Goal: Check status: Check status

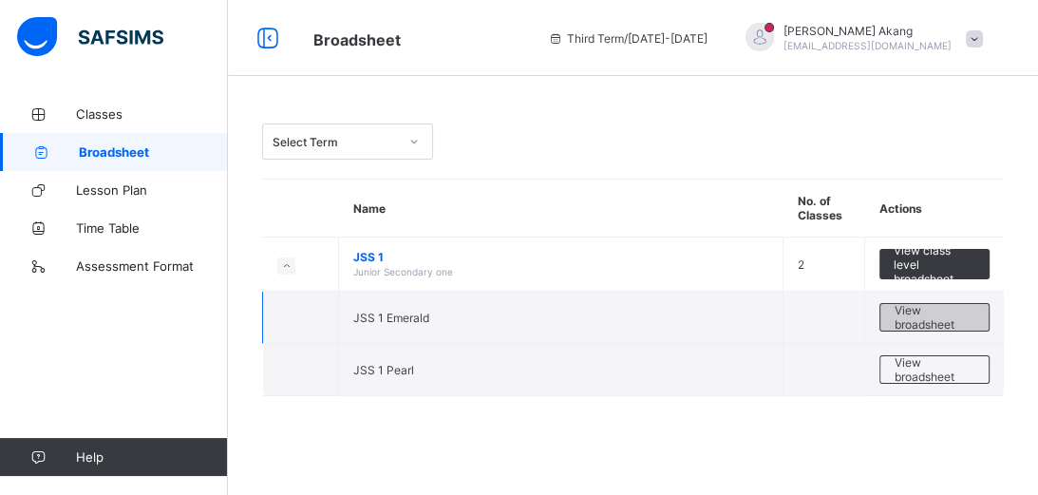
click at [922, 317] on span "View broadsheet" at bounding box center [934, 317] width 80 height 28
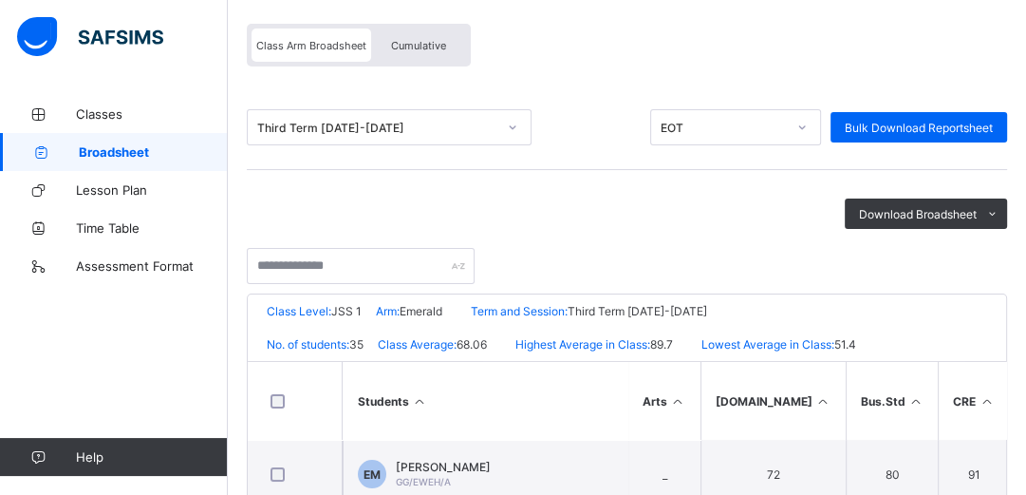
scroll to position [182, 0]
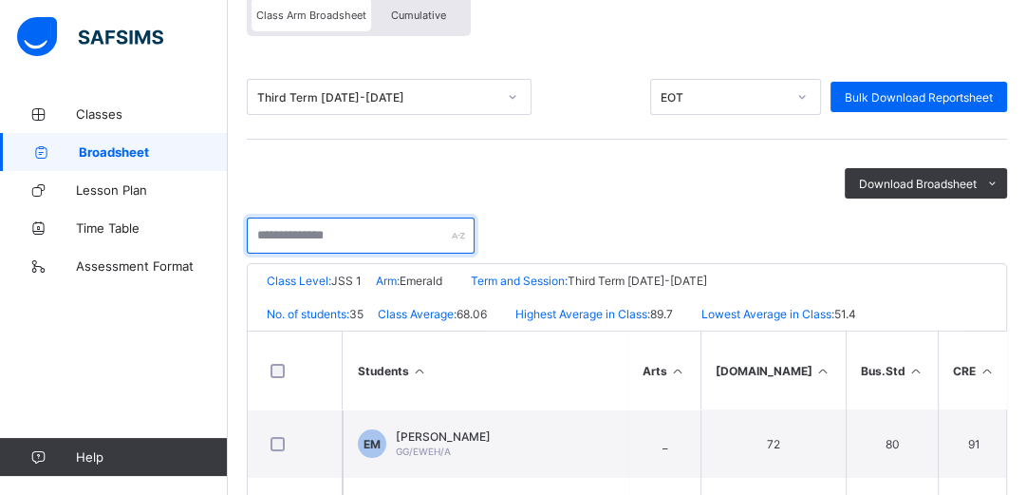
click at [387, 235] on input "text" at bounding box center [361, 235] width 228 height 36
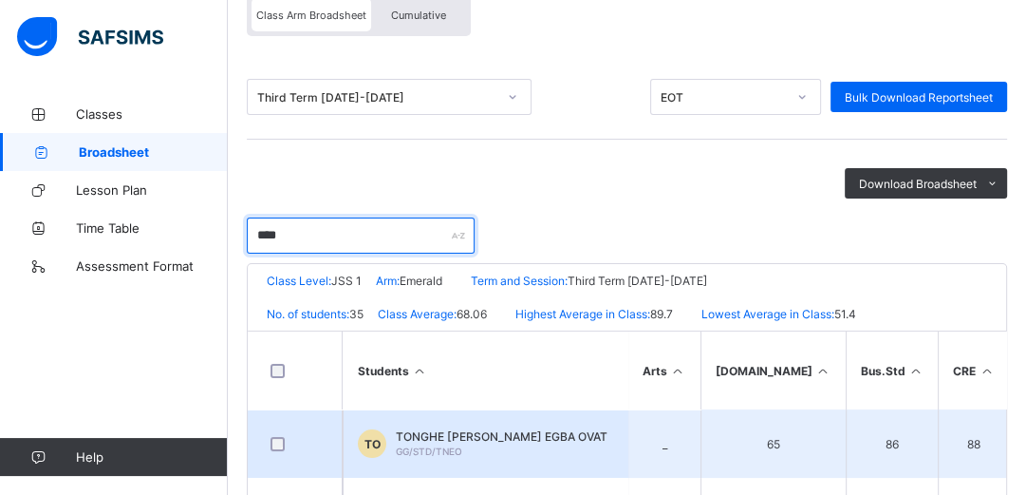
type input "****"
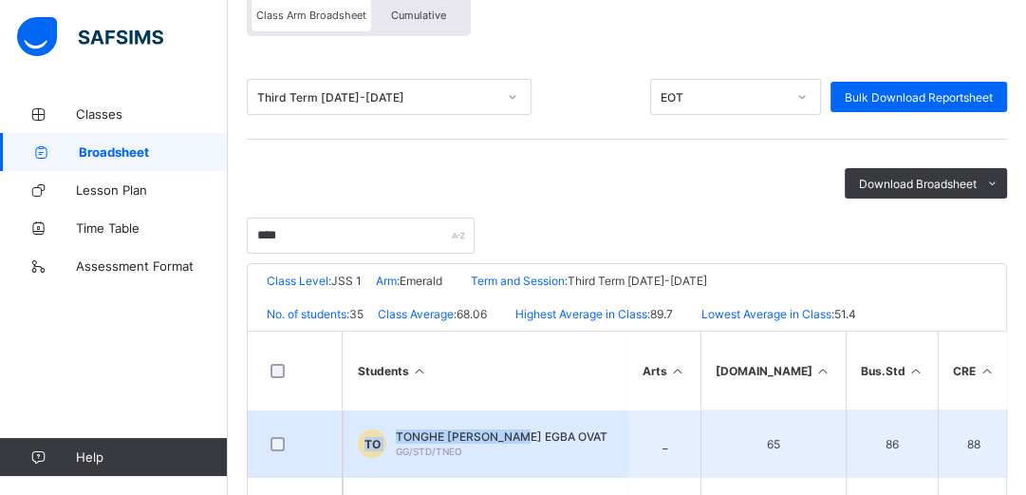
click at [519, 431] on td "TO TONGHE NITA EGBA OVAT GG/STD/TNEO" at bounding box center [485, 443] width 285 height 68
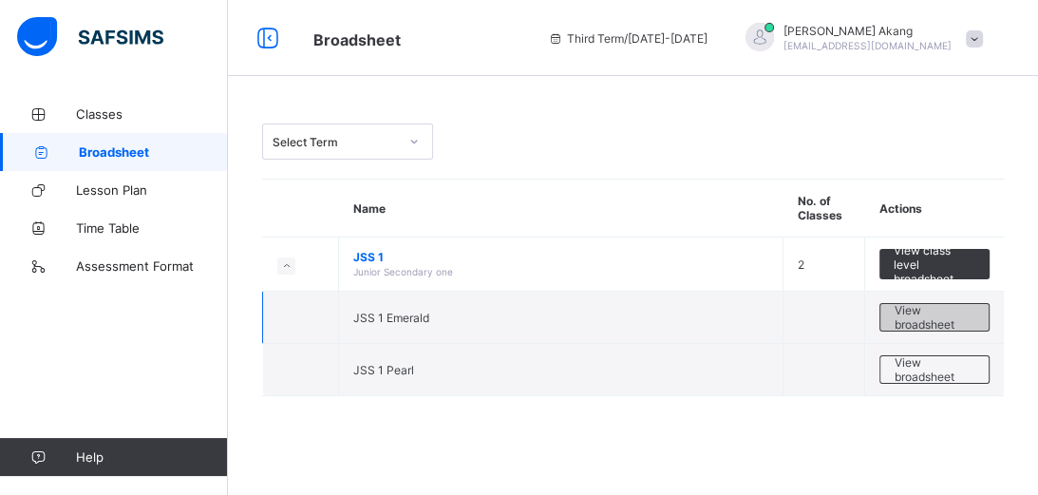
click at [917, 318] on span "View broadsheet" at bounding box center [934, 317] width 80 height 28
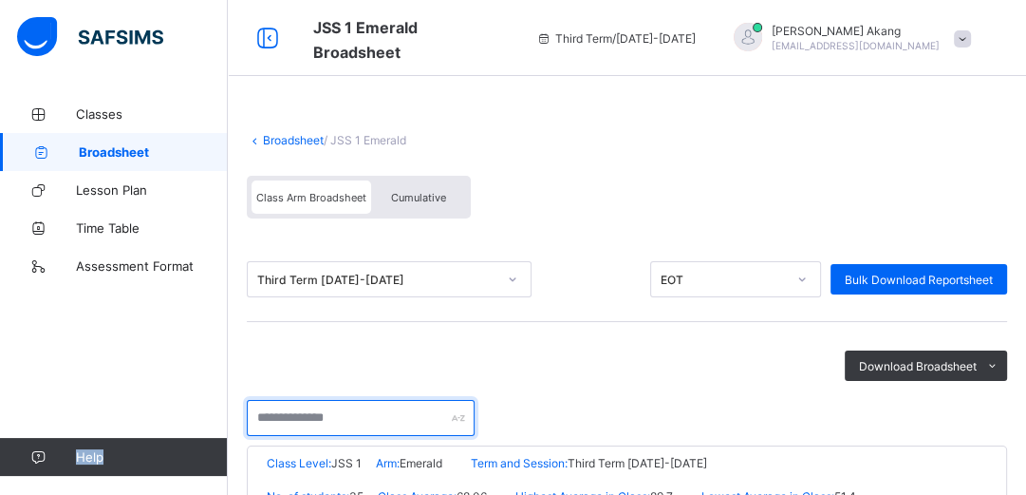
click at [376, 411] on input "text" at bounding box center [361, 418] width 228 height 36
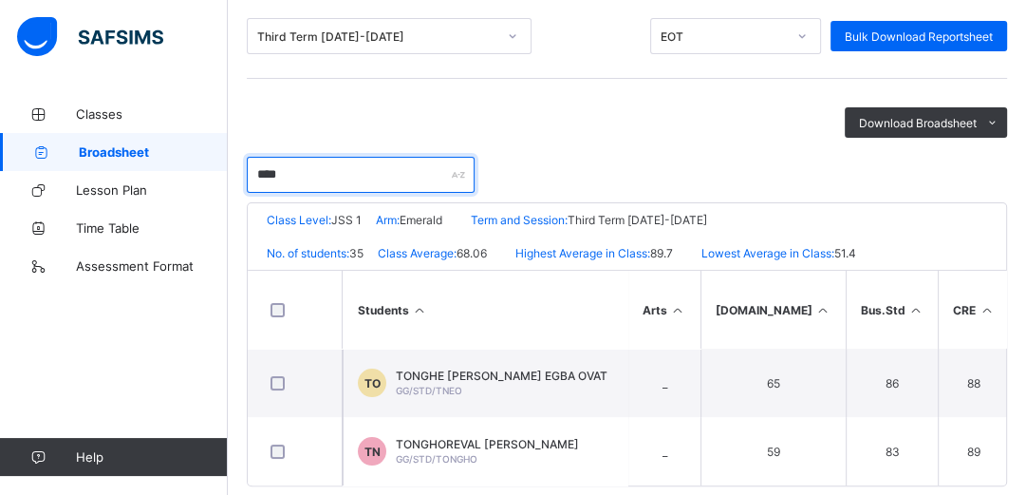
scroll to position [273, 0]
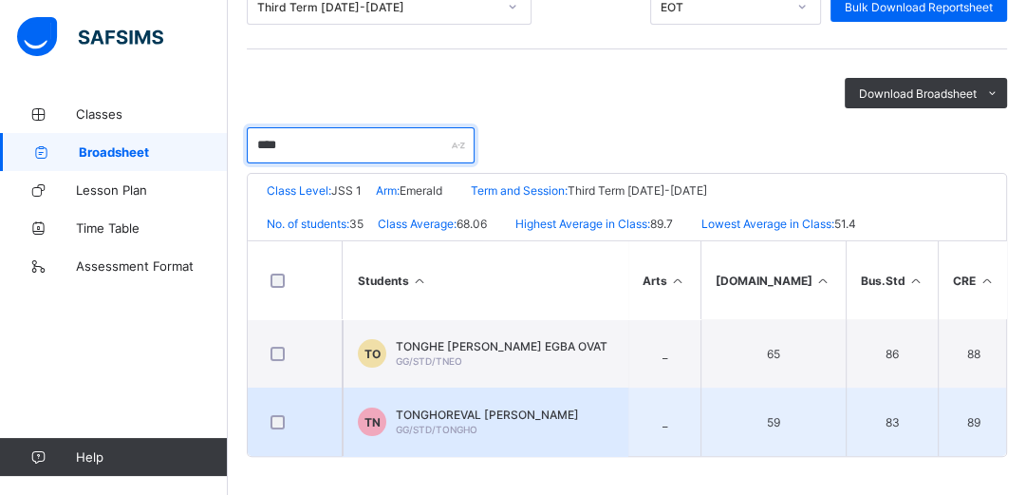
type input "****"
click at [474, 418] on span "TONGHOREVAL CHRISTOPHER NGOBI" at bounding box center [487, 414] width 183 height 14
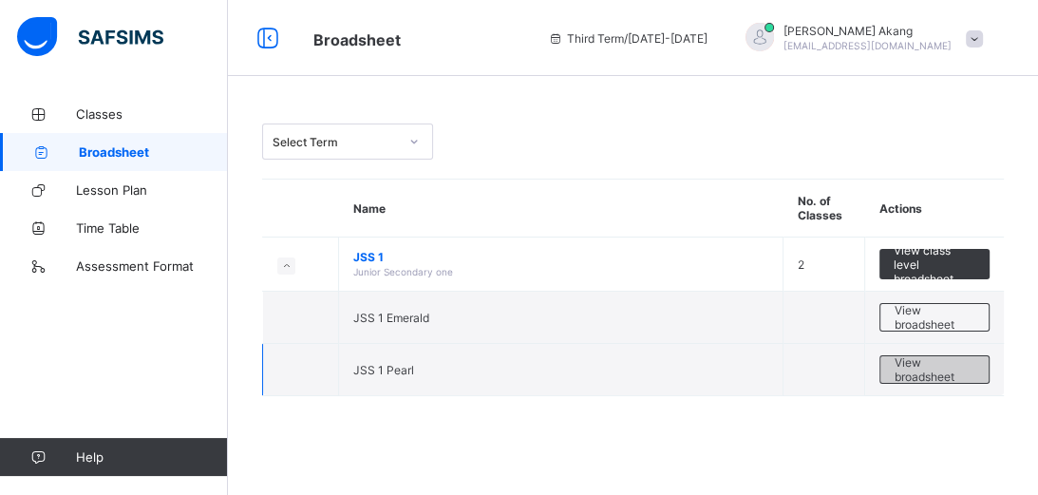
click at [932, 376] on span "View broadsheet" at bounding box center [934, 369] width 80 height 28
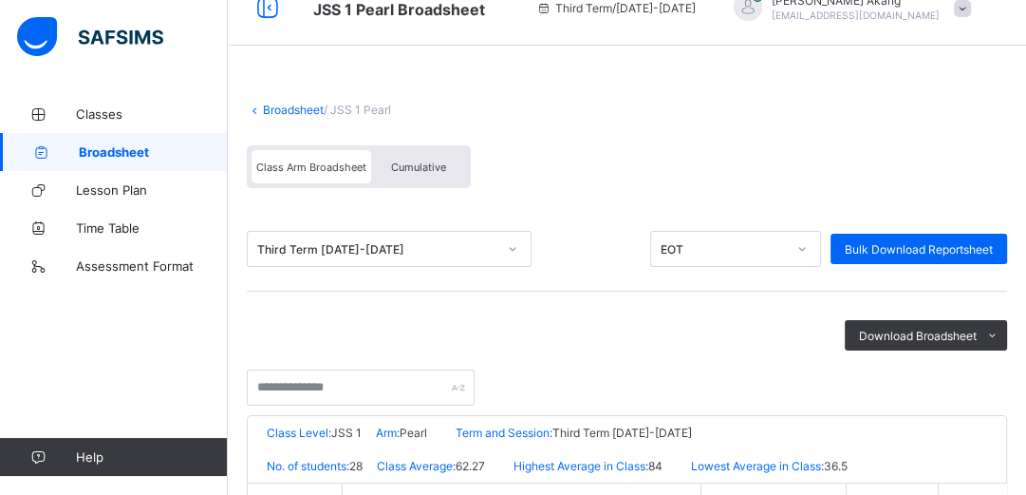
scroll to position [61, 0]
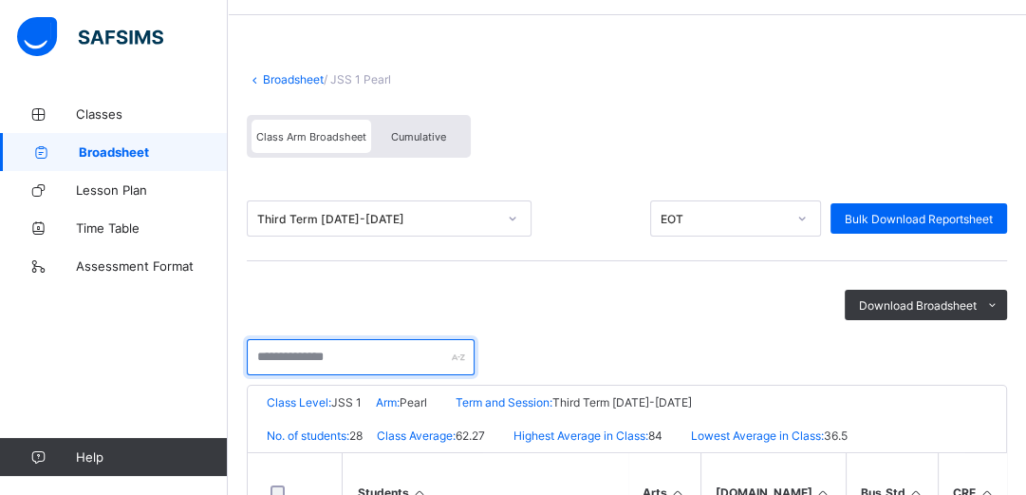
click at [357, 349] on input "text" at bounding box center [361, 357] width 228 height 36
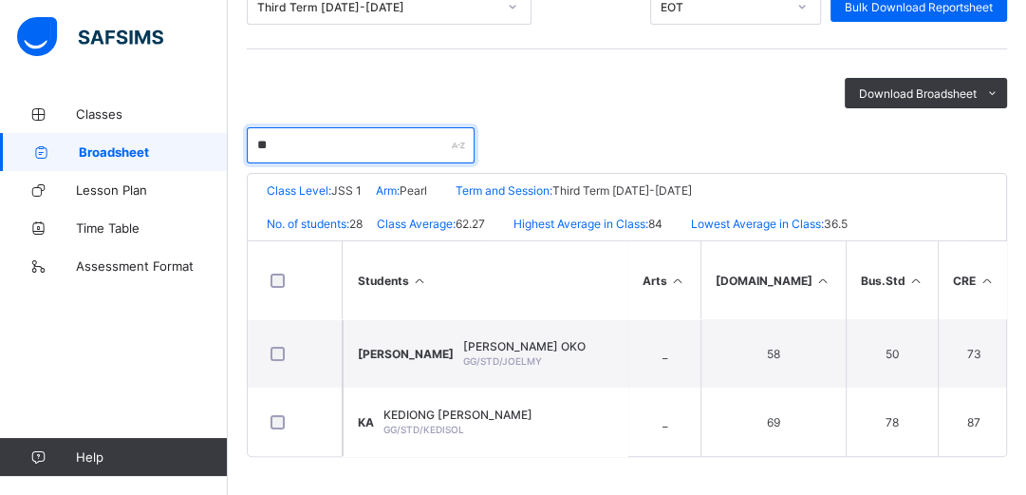
scroll to position [280, 0]
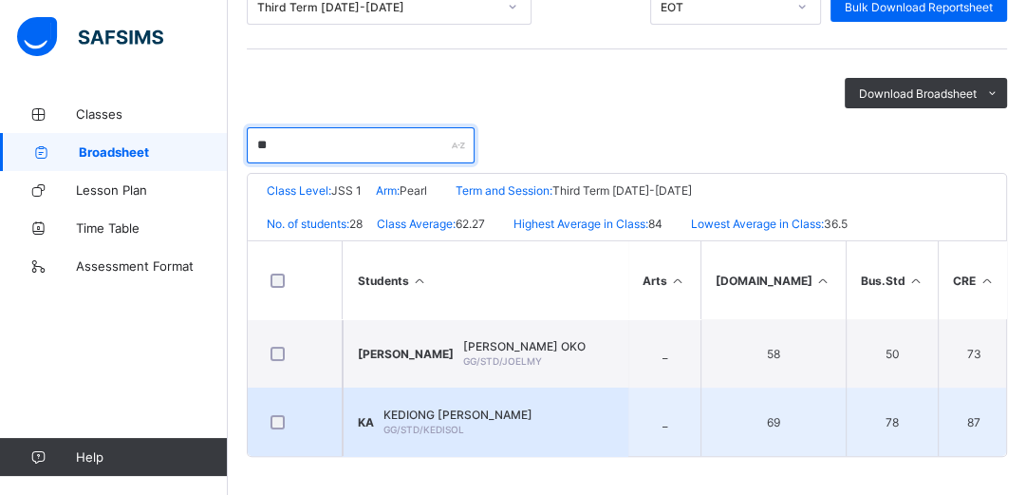
type input "**"
click at [533, 411] on span "KEDIONG [PERSON_NAME]" at bounding box center [458, 414] width 149 height 14
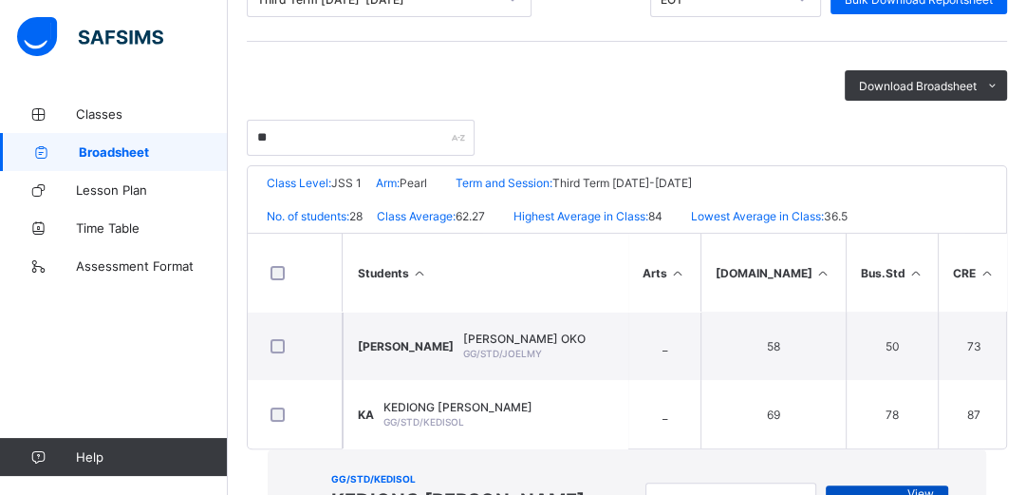
click at [840, 486] on span "View Reportsheet" at bounding box center [887, 500] width 94 height 28
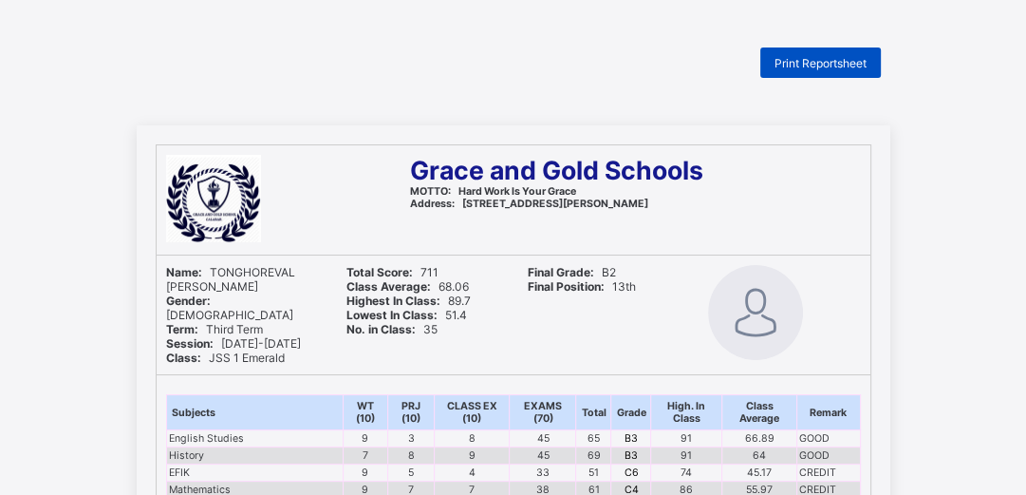
click at [828, 58] on span "Print Reportsheet" at bounding box center [821, 63] width 92 height 14
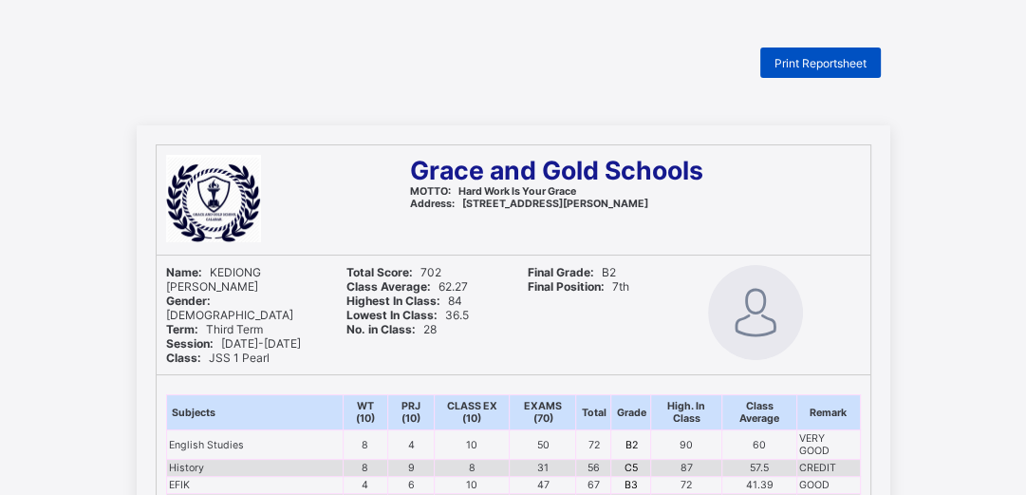
click at [832, 65] on span "Print Reportsheet" at bounding box center [821, 63] width 92 height 14
